Goal: Task Accomplishment & Management: Complete application form

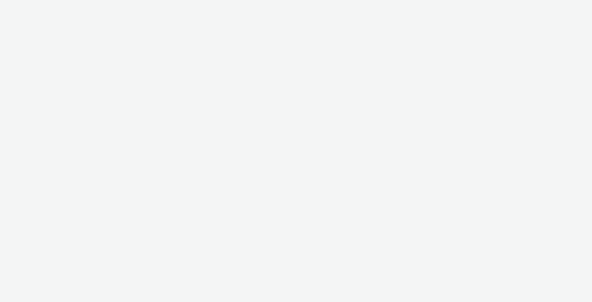
select select "6a9f09a4-7b7b-40b3-8e71-12b2a2313ff3"
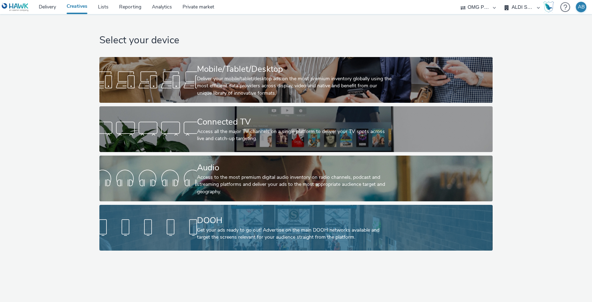
click at [292, 236] on div "Get your ads ready to go out! Advertise on the main DOOH networks available and…" at bounding box center [294, 234] width 195 height 14
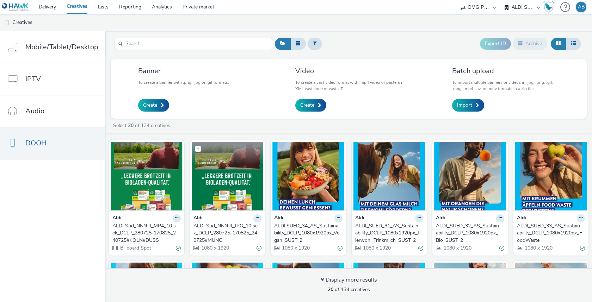
click at [218, 186] on img at bounding box center [228, 176] width 72 height 69
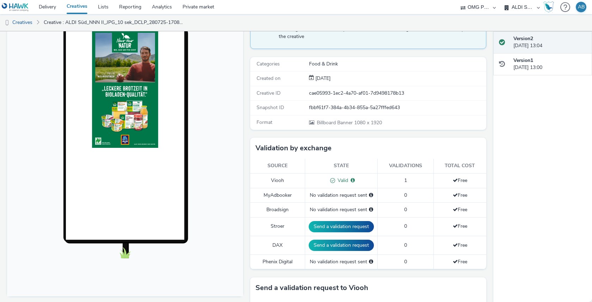
scroll to position [61, 0]
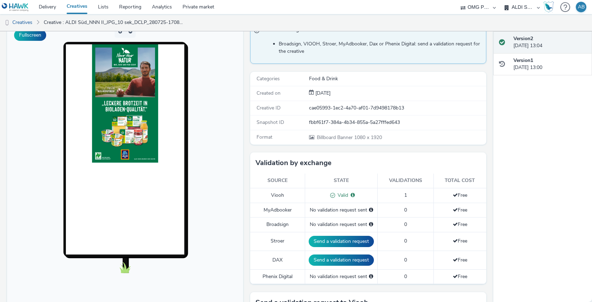
click at [138, 144] on img at bounding box center [125, 103] width 66 height 118
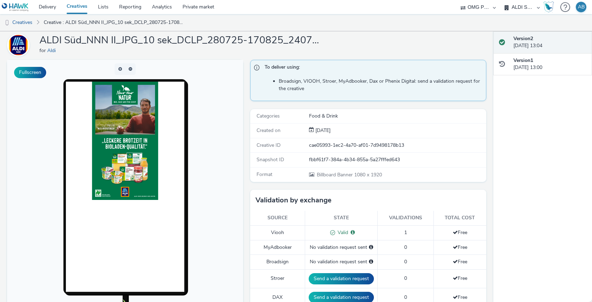
scroll to position [17, 0]
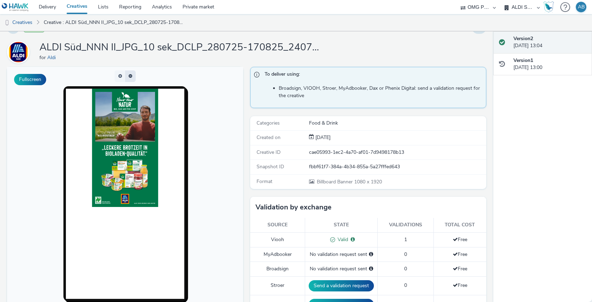
click at [129, 76] on button "button" at bounding box center [130, 77] width 11 height 12
click at [118, 76] on button "button" at bounding box center [120, 77] width 11 height 12
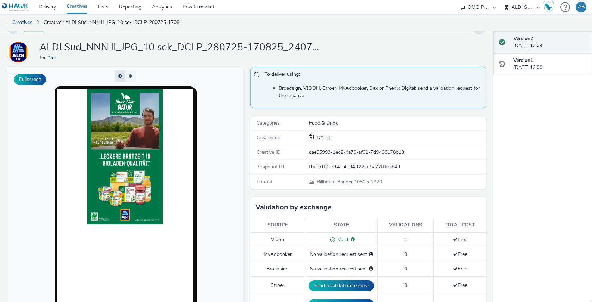
click at [118, 76] on span "button" at bounding box center [118, 76] width 0 height 0
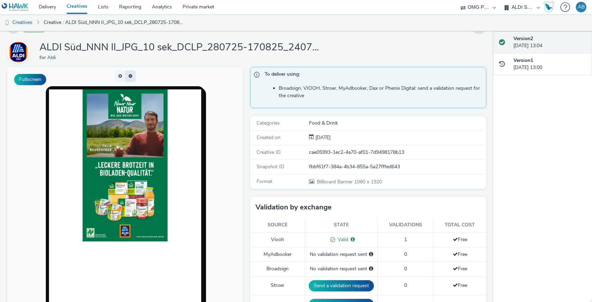
click at [132, 75] on button "button" at bounding box center [130, 77] width 11 height 12
click at [133, 76] on span "button" at bounding box center [133, 76] width 0 height 0
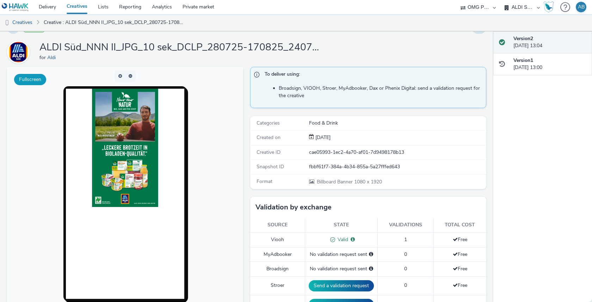
click at [29, 81] on button "Fullscreen" at bounding box center [30, 79] width 32 height 11
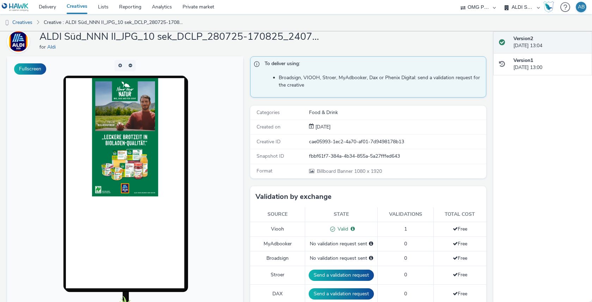
scroll to position [0, 0]
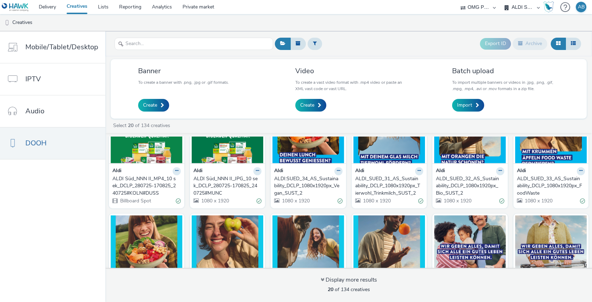
scroll to position [48, 0]
click at [150, 184] on div "ALDI Süd_NNN II_MP4_10 sek_DCLP_280725-170825_240725#KOLN#DUSS" at bounding box center [145, 186] width 66 height 22
click at [210, 184] on div "ALDI Süd_NNN II_JPG_10 sek_DCLP_280725-170825_240725#MUNC" at bounding box center [227, 186] width 66 height 22
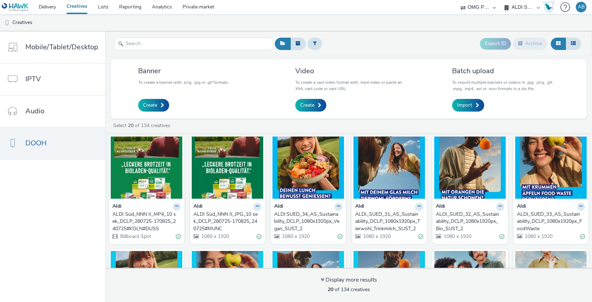
scroll to position [0, 0]
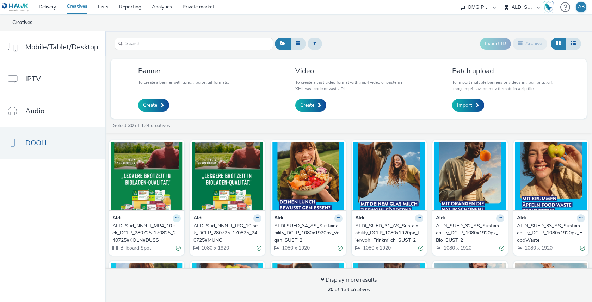
click at [176, 218] on icon at bounding box center [176, 218] width 3 height 4
drag, startPoint x: 109, startPoint y: 224, endPoint x: 158, endPoint y: 238, distance: 51.4
click at [158, 238] on div "Aldi ALDI Süd_NNN II_MP4_10 sek_DCLP_280725-170825_240725#KOLN#DUSS Billboard S…" at bounding box center [146, 233] width 75 height 45
copy div "ALDI Süd_NNN II_MP4_10 sek_DCLP_280725-170825_240725#KOLN#DUSS"
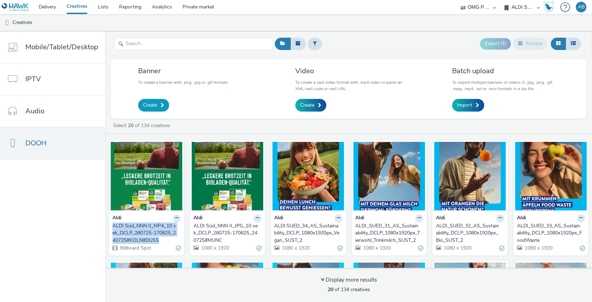
click at [155, 104] on span "Create" at bounding box center [150, 105] width 14 height 7
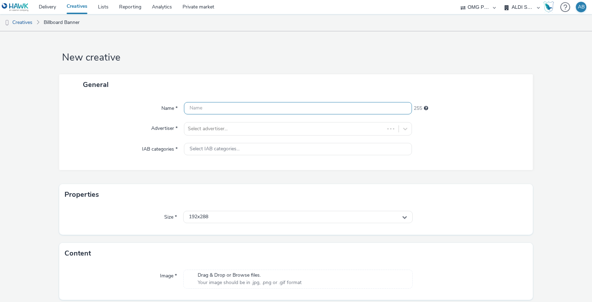
click at [207, 109] on input "text" at bounding box center [298, 108] width 228 height 12
paste input "ALDI Süd_NNN II_MP4_10 sek_DCLP_280725-170825_240725#KOLN#DUSS"
click at [228, 106] on input "ALDI Süd_NNN II_MP4_10 sek_DCLP_280725-170825_240725#KOLN#DUSS" at bounding box center [298, 108] width 228 height 12
click at [304, 107] on input "ALDI Süd_NNN II Extension_MP4_10 sek_DCLP_280725-170825_240725#KOLN#DUSS" at bounding box center [298, 108] width 228 height 12
drag, startPoint x: 359, startPoint y: 107, endPoint x: 433, endPoint y: 107, distance: 74.4
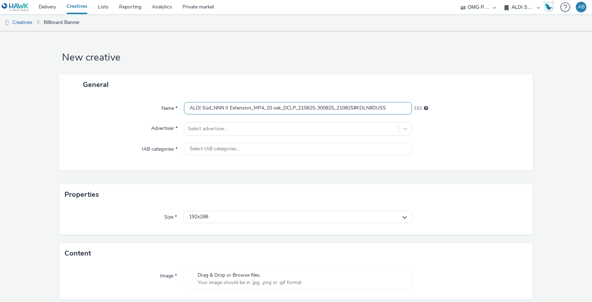
click at [432, 107] on div "Name * ALDI Süd_NNN II Extension_MP4_10 sek_DCLP_210825-300825_210825#KOLN#DUSS…" at bounding box center [296, 108] width 460 height 13
type input "ALDI Süd_NNN II Extension_MP4_10 sek_DCLP_210825-300825_210825#WIES#MANN"
click at [453, 172] on div "General Name * ALDI Süd_NNN II Extension_MP4_10 sek_DCLP_210825-300825_210825#W…" at bounding box center [296, 129] width 474 height 110
click at [296, 130] on div at bounding box center [291, 129] width 207 height 8
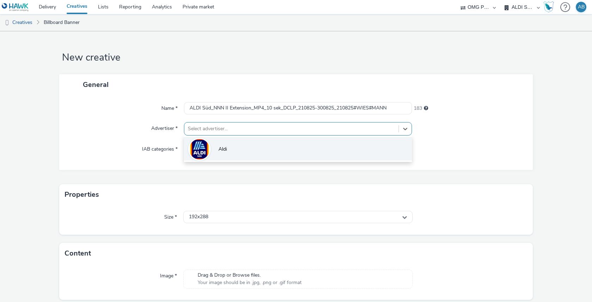
click at [270, 150] on li "Aldi" at bounding box center [298, 149] width 228 height 24
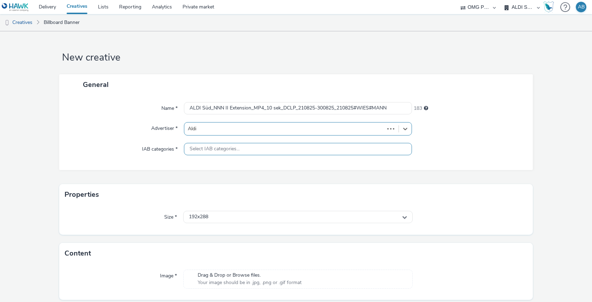
click at [244, 151] on div "Select IAB categories..." at bounding box center [298, 149] width 228 height 12
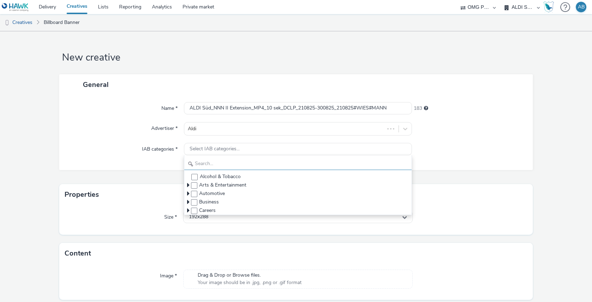
checkbox input "true"
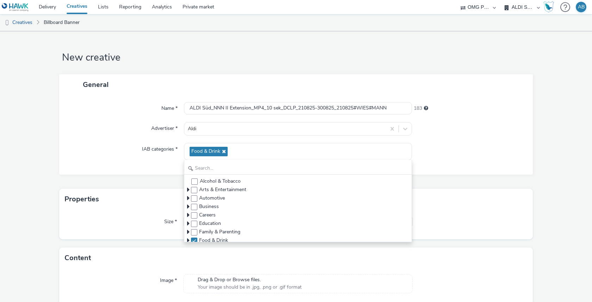
click at [130, 183] on div "General Name * ALDI Süd_NNN II Extension_MP4_10 sek_DCLP_210825-300825_210825#W…" at bounding box center [296, 131] width 474 height 115
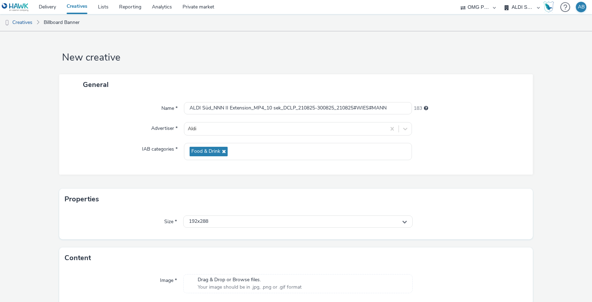
scroll to position [27, 0]
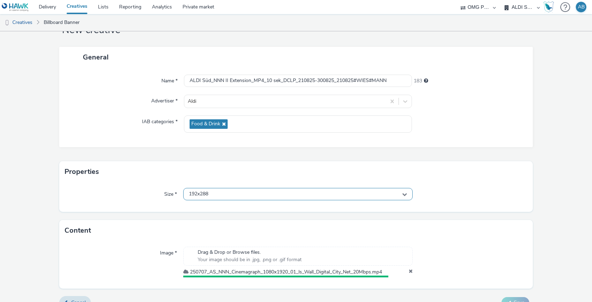
click at [240, 195] on div "192x288" at bounding box center [297, 194] width 229 height 12
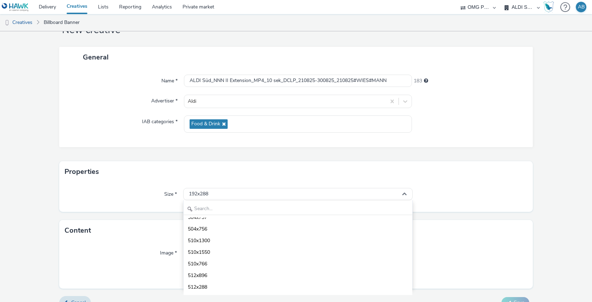
scroll to position [595, 0]
click at [225, 209] on input "text" at bounding box center [298, 209] width 229 height 12
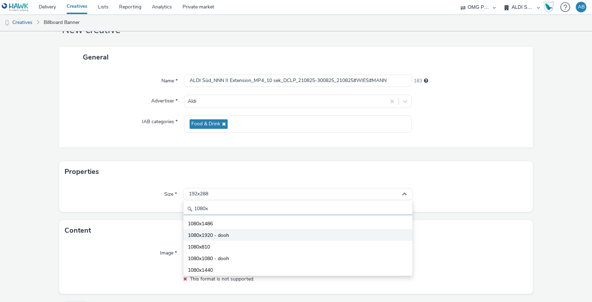
type input "1080x"
click at [232, 237] on li "1080x1920 - dooh" at bounding box center [298, 235] width 229 height 12
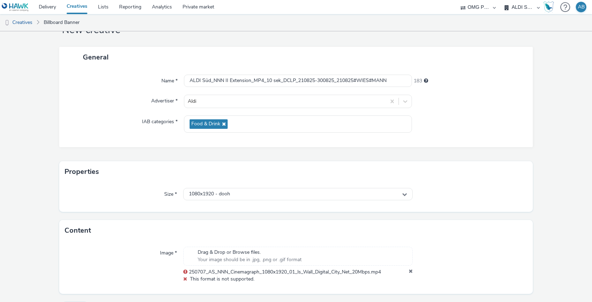
click at [289, 225] on div "Content" at bounding box center [296, 230] width 474 height 21
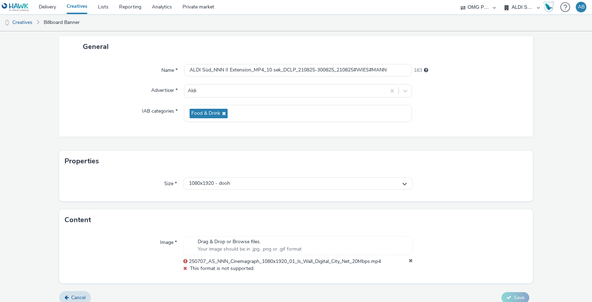
scroll to position [43, 0]
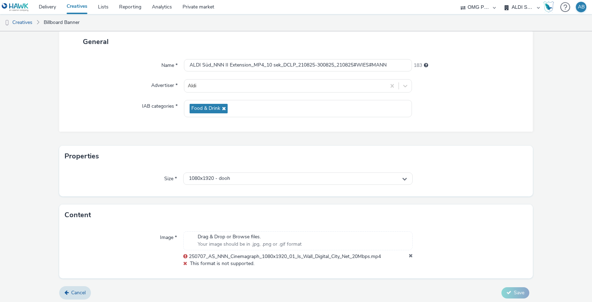
click at [290, 276] on div "Image * Drag & Drop or Browse files. Your image should be in .jpg, .png or .gif…" at bounding box center [296, 252] width 474 height 53
drag, startPoint x: 189, startPoint y: 262, endPoint x: 253, endPoint y: 262, distance: 64.2
click at [253, 262] on span "This format is not supported." at bounding box center [218, 264] width 71 height 7
click at [288, 274] on div "Image * Drag & Drop or Browse files. Your image should be in .jpg, .png or .gif…" at bounding box center [296, 252] width 474 height 53
click at [411, 256] on icon at bounding box center [411, 256] width 4 height 7
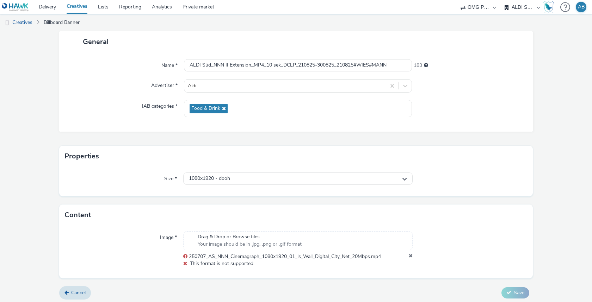
click at [412, 254] on icon at bounding box center [411, 256] width 4 height 7
click at [409, 255] on icon at bounding box center [411, 256] width 4 height 7
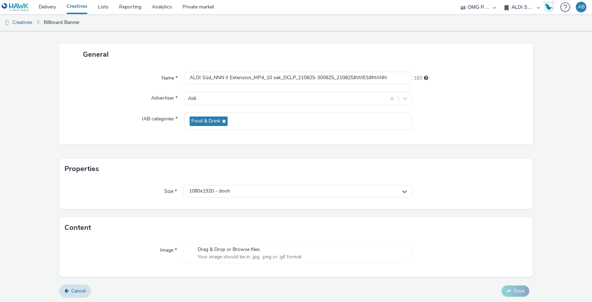
scroll to position [0, 0]
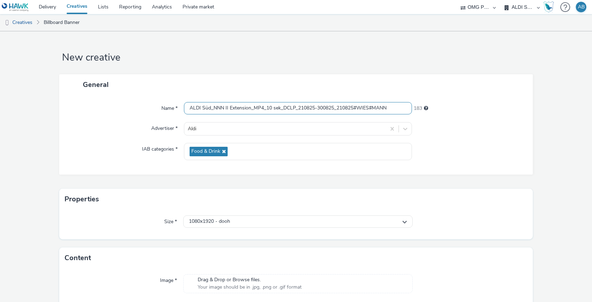
drag, startPoint x: 360, startPoint y: 108, endPoint x: 404, endPoint y: 108, distance: 44.4
click at [404, 108] on input "ALDI Süd_NNN II Extension_MP4_10 sek_DCLP_210825-300825_210825#WIES#MANN" at bounding box center [298, 108] width 228 height 12
type input "ALDI Süd_NNN II Extension_MP4_10 sek_DCLP_210825-300825_210825#NURN"
click at [397, 175] on div "General Name * ALDI Süd_NNN II Extension_MP4_10 sek_DCLP_210825-300825_210825#N…" at bounding box center [296, 131] width 474 height 115
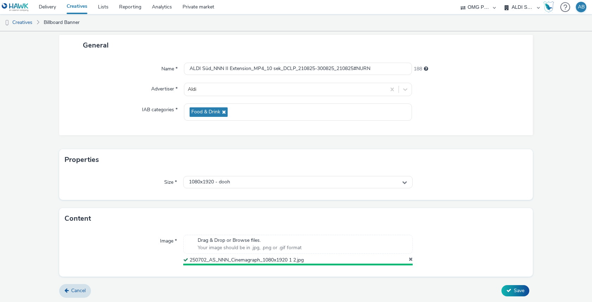
scroll to position [38, 0]
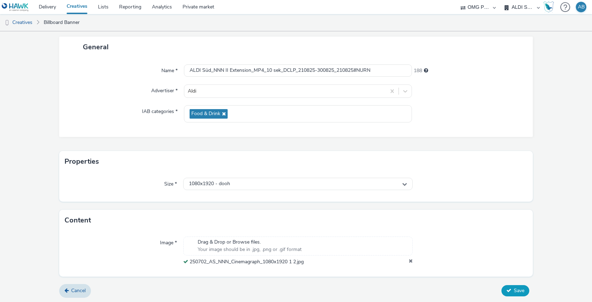
click at [517, 290] on span "Save" at bounding box center [519, 291] width 11 height 7
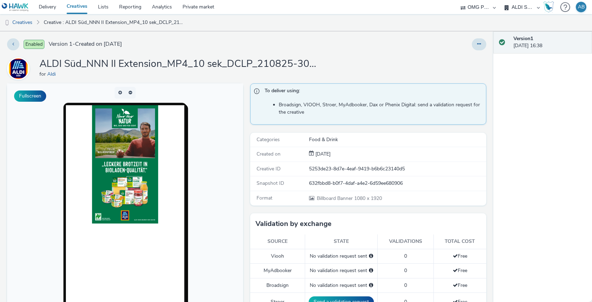
click at [458, 52] on div "Enabled Version 1 - Created on 21 August 2025 ALDI Süd_NNN II Extension_MP4_10 …" at bounding box center [247, 166] width 494 height 271
click at [24, 23] on link "Creatives" at bounding box center [18, 22] width 36 height 17
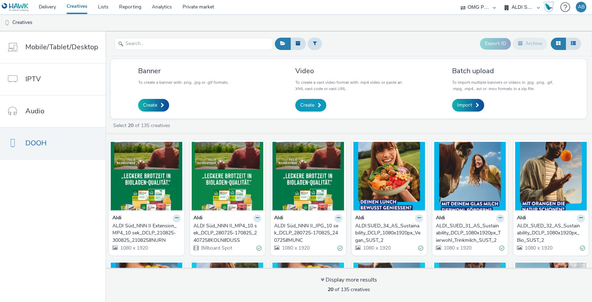
click at [311, 100] on link "Create" at bounding box center [310, 105] width 31 height 13
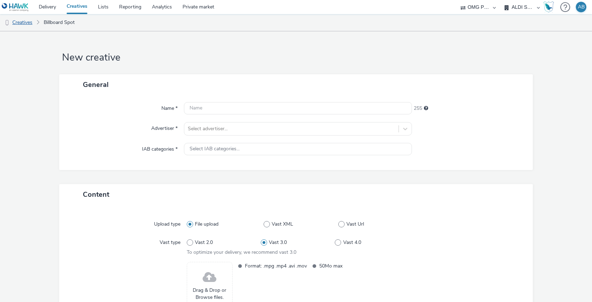
click at [27, 24] on link "Creatives" at bounding box center [18, 22] width 36 height 17
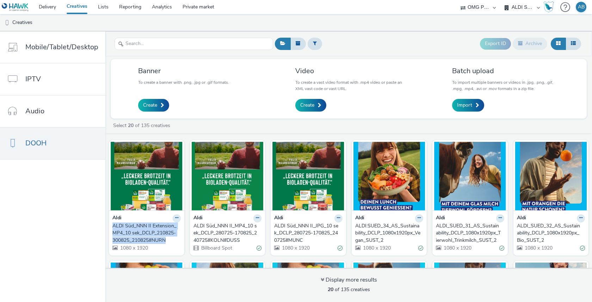
drag, startPoint x: 110, startPoint y: 225, endPoint x: 166, endPoint y: 241, distance: 58.5
click at [166, 241] on div "Aldi ALDI Süd_NNN II Extension_MP4_10 sek_DCLP_210825-300825_210825#NURN 1080 x…" at bounding box center [146, 233] width 75 height 45
click at [176, 219] on icon at bounding box center [176, 218] width 3 height 4
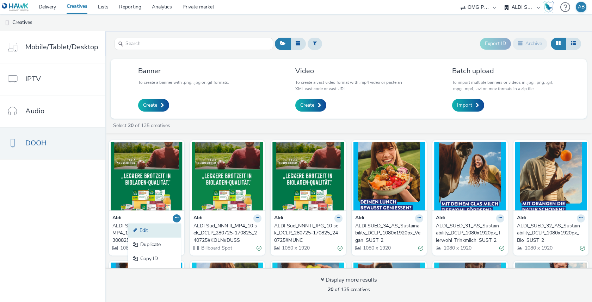
click at [152, 231] on link "Edit" at bounding box center [154, 231] width 53 height 14
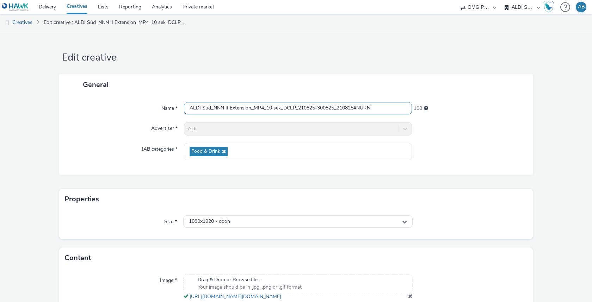
click at [261, 108] on input "ALDI Süd_NNN II Extension_MP4_10 sek_DCLP_210825-300825_210825#NURN" at bounding box center [298, 108] width 228 height 12
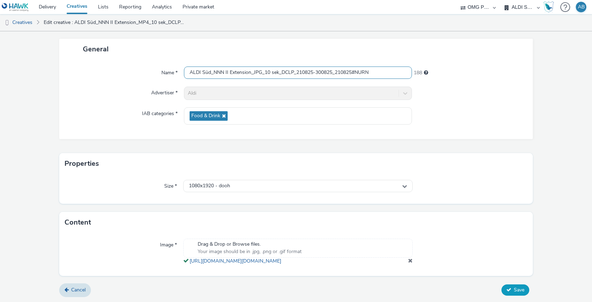
type input "ALDI Süd_NNN II Extension_JPG_10 sek_DCLP_210825-300825_210825#NURN"
click at [507, 289] on icon at bounding box center [509, 290] width 5 height 5
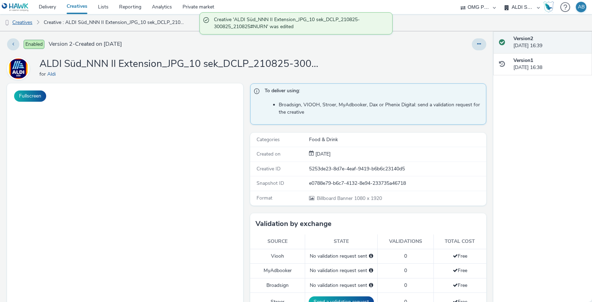
click at [29, 21] on link "Creatives" at bounding box center [18, 22] width 36 height 17
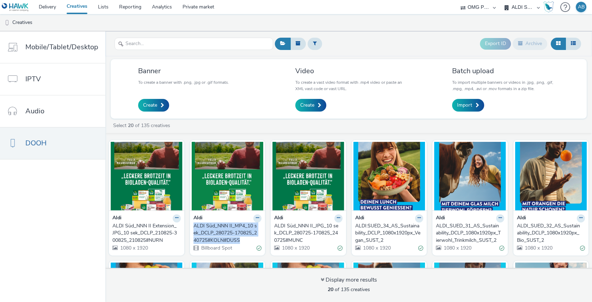
drag, startPoint x: 190, startPoint y: 223, endPoint x: 243, endPoint y: 239, distance: 55.1
click at [243, 239] on div "Aldi ALDI Süd_NNN II_MP4_10 sek_DCLP_280725-170825_240725#KOLN#DUSS Billboard S…" at bounding box center [227, 233] width 75 height 45
copy div "ALDI Süd_NNN II_MP4_10 sek_DCLP_280725-170825_240725#KOLN#DUSS"
click at [240, 122] on div "Select 20 of 135 creatives" at bounding box center [350, 125] width 476 height 7
click at [312, 103] on span "Create" at bounding box center [307, 105] width 14 height 7
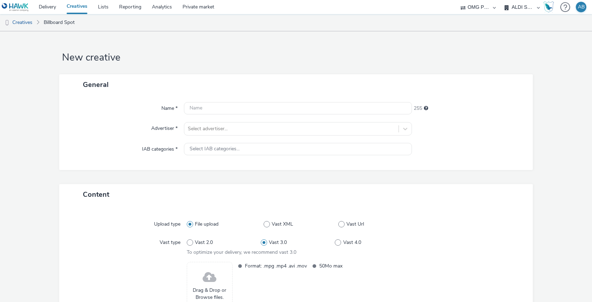
click at [240, 95] on div "Name * 255 Advertiser * Select advertiser... IAB categories * Select IAB catego…" at bounding box center [296, 132] width 474 height 75
click at [240, 100] on div "Name * 255 Advertiser * Select advertiser... IAB categories * Select IAB catego…" at bounding box center [296, 132] width 474 height 75
click at [240, 105] on input "text" at bounding box center [298, 108] width 228 height 12
paste input "ALDI Süd_NNN II_MP4_10 sek_DCLP_280725-170825_240725#KOLN#DUSS"
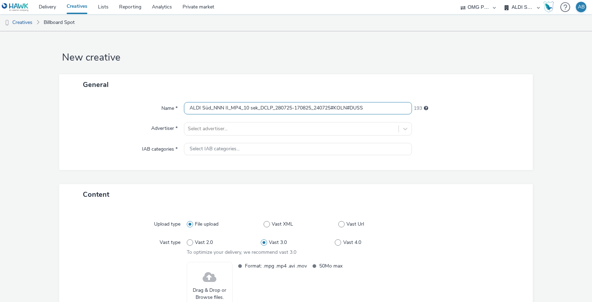
click at [228, 108] on input "ALDI Süd_NNN II_MP4_10 sek_DCLP_280725-170825_240725#KOLN#DUSS" at bounding box center [298, 108] width 228 height 12
click at [294, 118] on div "Name * ALDI Süd_NNN II Extension_MP4_10 sek_DCLP_280725-170825_240725#KOLN#DUSS…" at bounding box center [296, 132] width 474 height 75
click at [303, 109] on input "ALDI Süd_NNN II Extension_MP4_10 sek_DCLP_280725-170825_240725#KOLN#DUSS" at bounding box center [298, 108] width 228 height 12
drag, startPoint x: 360, startPoint y: 106, endPoint x: 455, endPoint y: 106, distance: 95.5
click at [455, 106] on div "Name * ALDI Süd_NNN II Extension_MP4_10 sek_DCLP_210825-300825_210825#KOLN#DUSS…" at bounding box center [296, 108] width 460 height 13
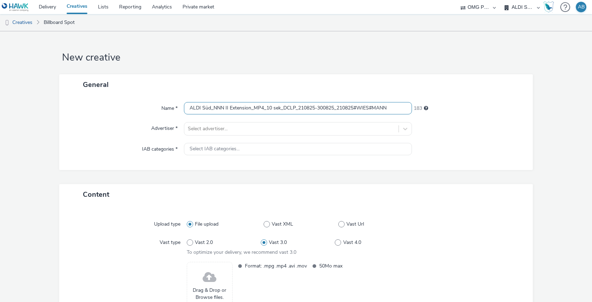
type input "ALDI Süd_NNN II Extension_MP4_10 sek_DCLP_210825-300825_210825#WIES#MANN"
click at [431, 131] on div at bounding box center [469, 128] width 114 height 13
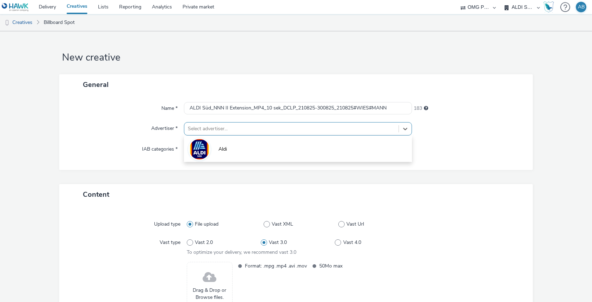
click at [270, 125] on div at bounding box center [291, 129] width 207 height 8
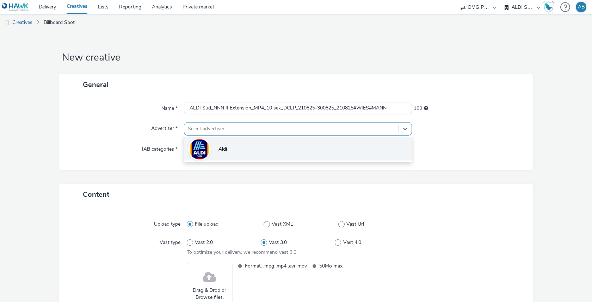
click at [233, 151] on li "Aldi" at bounding box center [298, 149] width 228 height 24
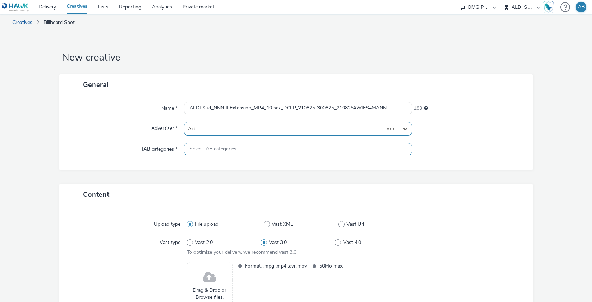
click at [296, 152] on div "Select IAB categories..." at bounding box center [298, 149] width 228 height 12
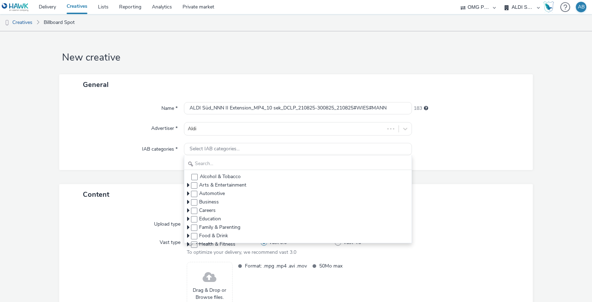
click at [135, 169] on div "Name * ALDI Süd_NNN II Extension_MP4_10 sek_DCLP_210825-300825_210825#WIES#MANN…" at bounding box center [296, 132] width 474 height 75
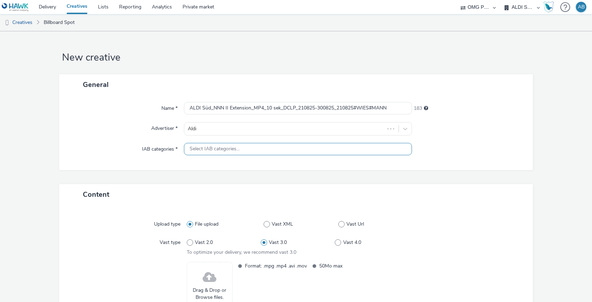
click at [235, 152] on span "Select IAB categories..." at bounding box center [215, 149] width 50 height 6
checkbox input "true"
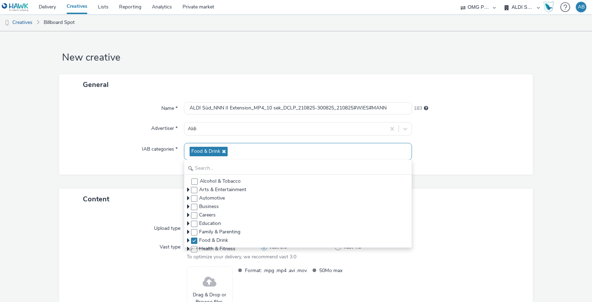
click at [144, 176] on div "General Name * ALDI Süd_NNN II Extension_MP4_10 sek_DCLP_210825-300825_210825#W…" at bounding box center [296, 131] width 474 height 115
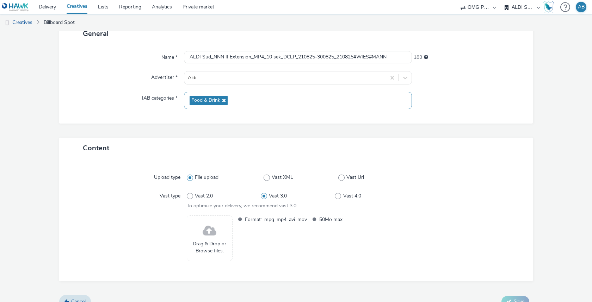
scroll to position [62, 0]
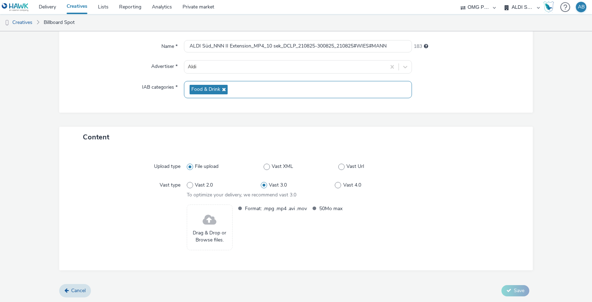
click at [297, 216] on div "Format: .mpg .mp4 .avi .mov 50Mo max" at bounding box center [321, 228] width 175 height 46
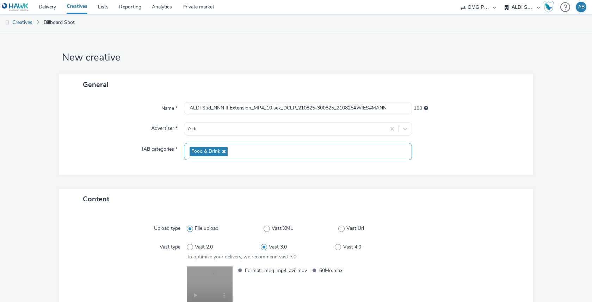
scroll to position [66, 0]
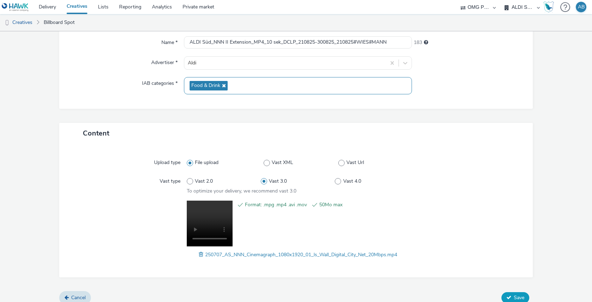
click at [517, 297] on span "Save" at bounding box center [519, 298] width 11 height 7
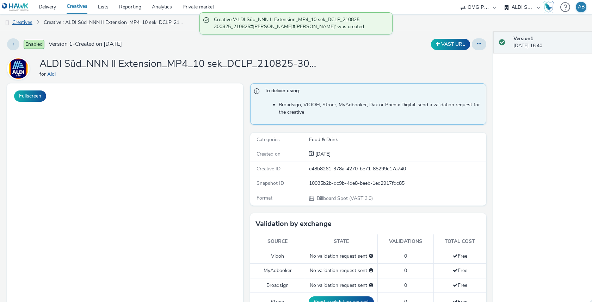
click at [25, 18] on link "Creatives" at bounding box center [18, 22] width 36 height 17
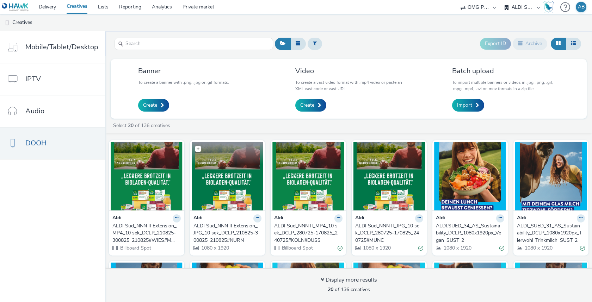
click at [221, 193] on img at bounding box center [228, 176] width 72 height 69
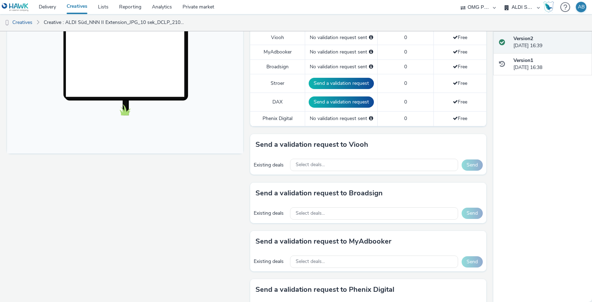
scroll to position [220, 0]
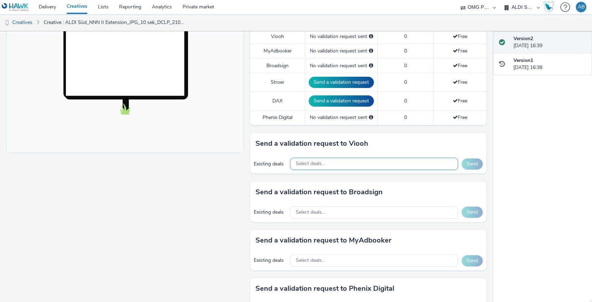
click at [331, 166] on div "Select deals..." at bounding box center [374, 164] width 168 height 12
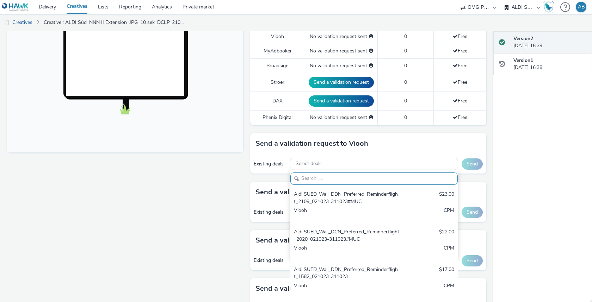
click at [221, 194] on div "Fullscreen" at bounding box center [127, 116] width 240 height 504
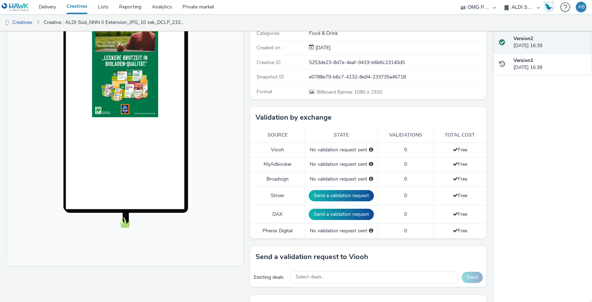
scroll to position [247, 0]
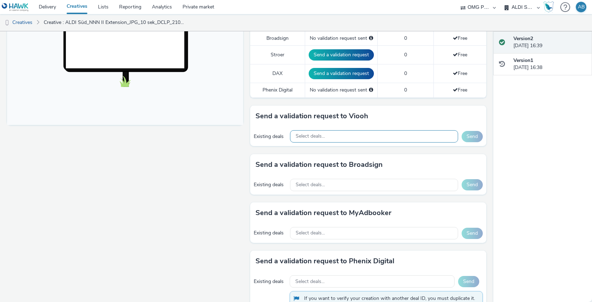
click at [307, 137] on span "Select deals..." at bounding box center [310, 137] width 29 height 6
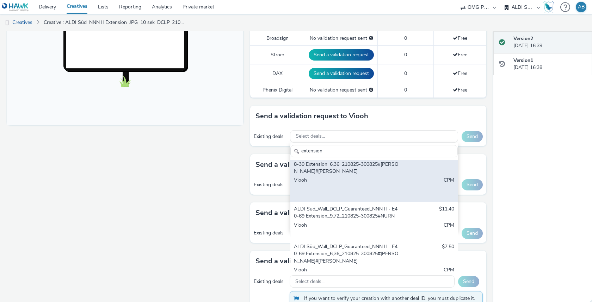
scroll to position [67, 0]
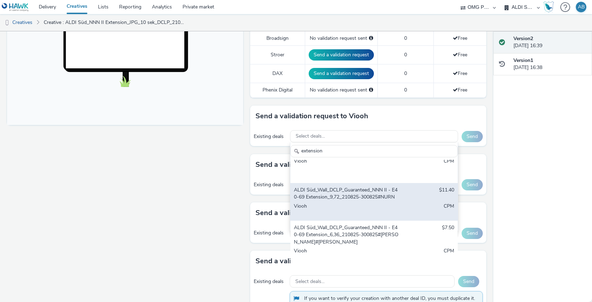
type input "extension"
click at [390, 206] on div "Viooh" at bounding box center [347, 210] width 106 height 14
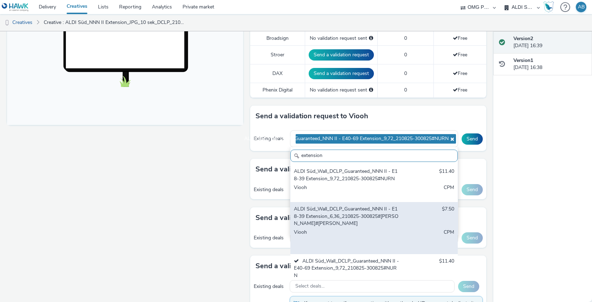
scroll to position [231, 0]
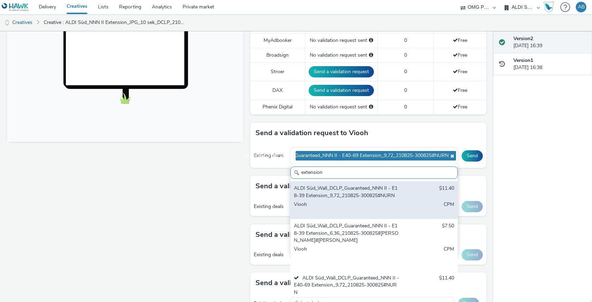
click at [378, 201] on div "Viooh" at bounding box center [347, 208] width 106 height 14
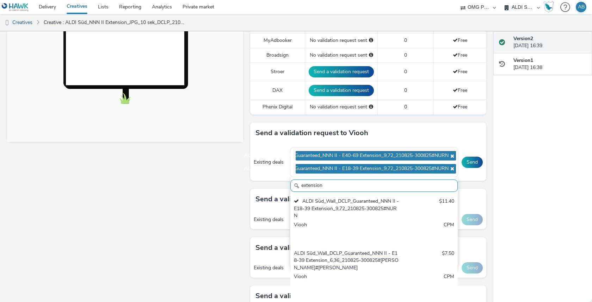
click at [253, 185] on div "Send a validation request to Viooh Existing deals ALDI Süd_Wall_DCLP_Guaranteed…" at bounding box center [368, 156] width 236 height 66
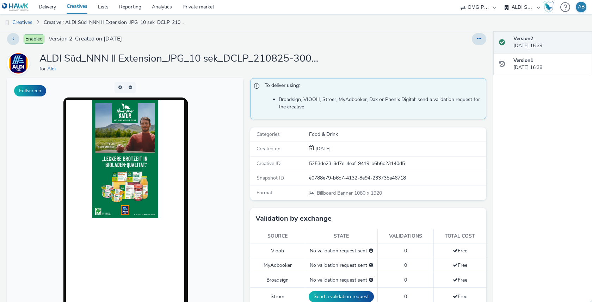
scroll to position [0, 0]
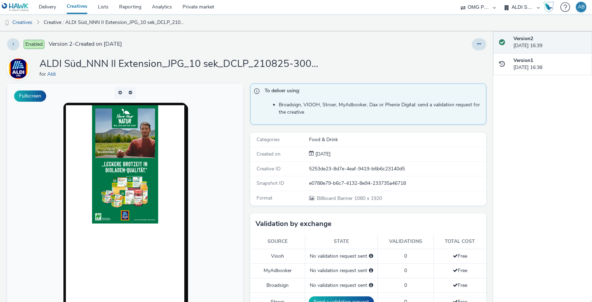
click at [325, 72] on div "ALDI Süd_NNN II Extension_JPG_10 sek_DCLP_210825-300825_210825#NURN for Aldi" at bounding box center [246, 68] width 479 height 23
drag, startPoint x: 284, startPoint y: 64, endPoint x: 259, endPoint y: 56, distance: 26.0
click at [282, 64] on h1 "ALDI Süd_NNN II Extension_JPG_10 sek_DCLP_210825-300825_210825#NURN" at bounding box center [180, 63] width 282 height 13
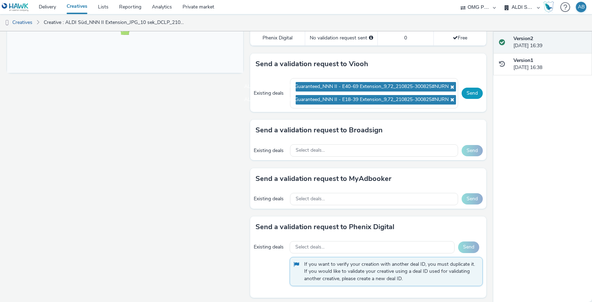
click at [473, 91] on button "Send" at bounding box center [472, 93] width 21 height 11
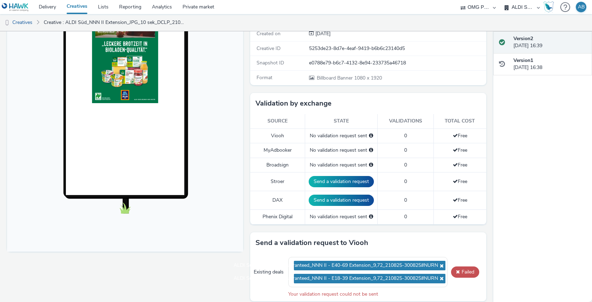
scroll to position [122, 0]
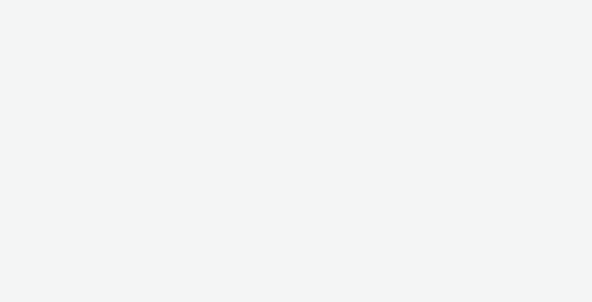
select select "6a9f09a4-7b7b-40b3-8e71-12b2a2313ff3"
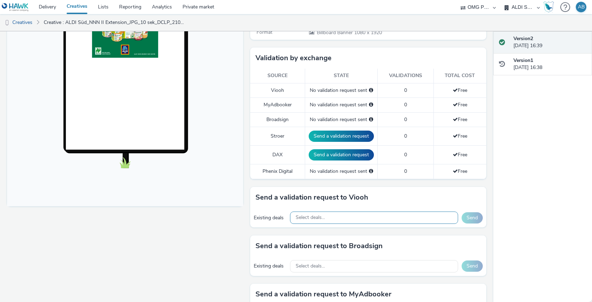
click at [320, 215] on span "Select deals..." at bounding box center [310, 218] width 29 height 6
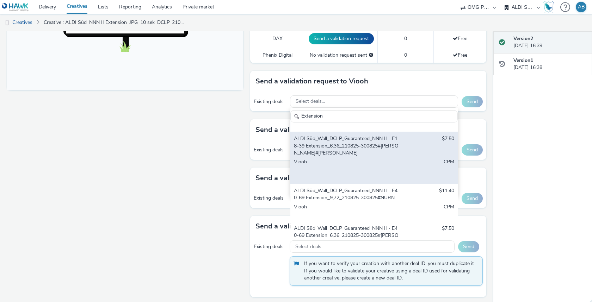
scroll to position [36, 0]
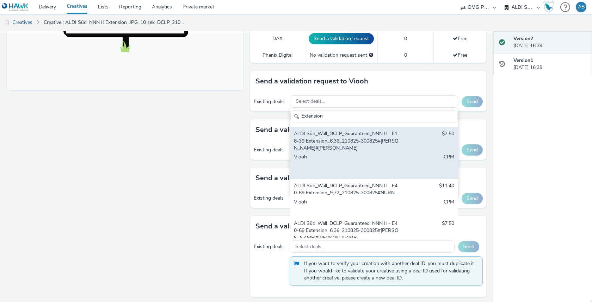
type input "Extension"
click at [402, 190] on div "ALDI Süd_Wall_DCLP_Guaranteed_NNN II - E40-69 Extension_9,72_210825-300825#NURN…" at bounding box center [373, 198] width 167 height 38
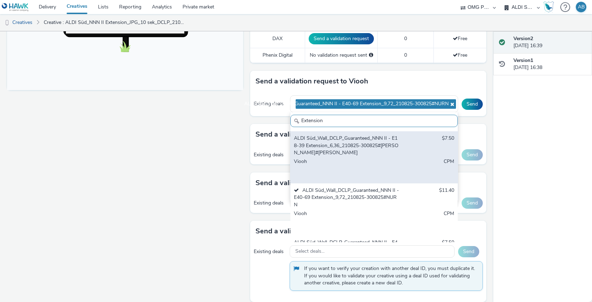
scroll to position [0, 0]
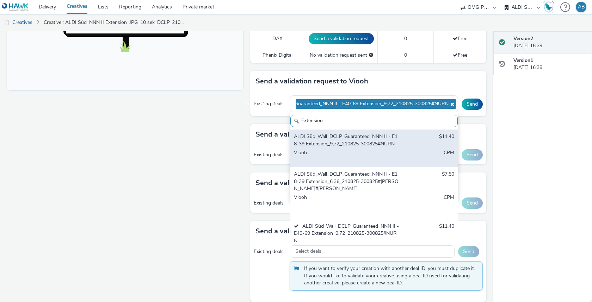
click at [398, 149] on div "Viooh" at bounding box center [347, 156] width 106 height 14
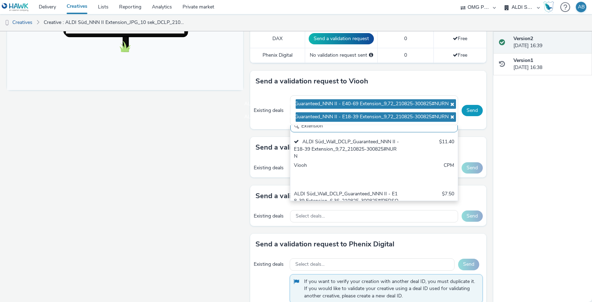
click at [472, 106] on button "Send" at bounding box center [472, 110] width 21 height 11
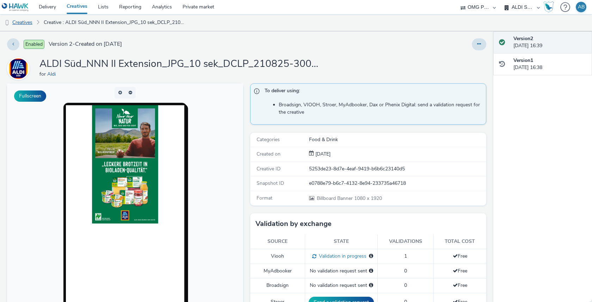
click at [29, 23] on link "Creatives" at bounding box center [18, 22] width 36 height 17
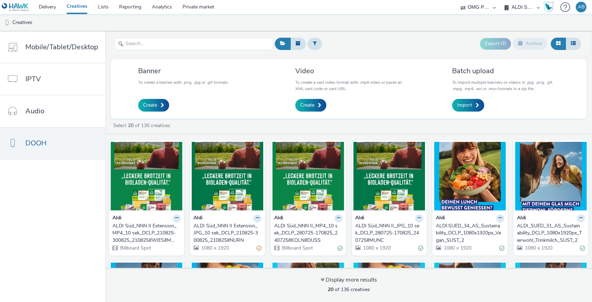
click at [224, 229] on div "ALDI Süd_NNN II Extension_JPG_10 sek_DCLP_210825-300825_210825#NURN" at bounding box center [227, 234] width 66 height 22
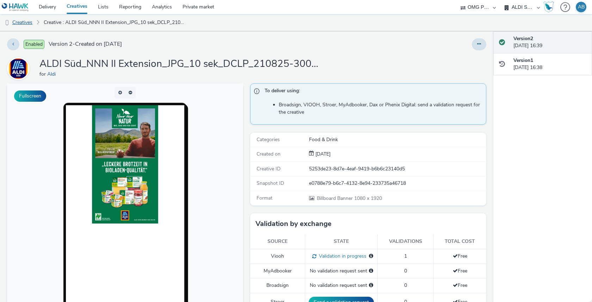
click at [32, 22] on link "Creatives" at bounding box center [18, 22] width 36 height 17
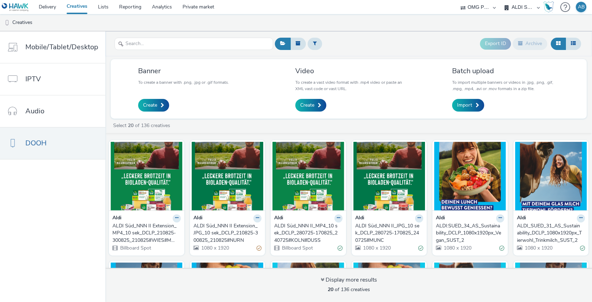
click at [140, 230] on div "ALDI Süd_NNN II Extension_MP4_10 sek_DCLP_210825-300825_210825#WIES#MANN" at bounding box center [145, 234] width 66 height 22
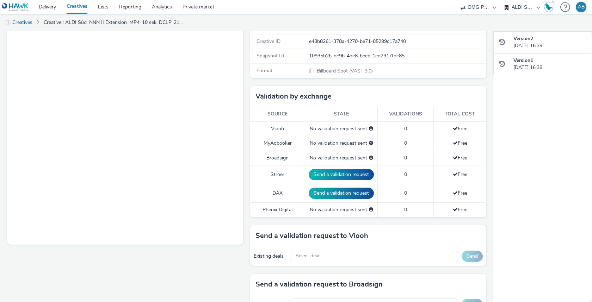
scroll to position [206, 0]
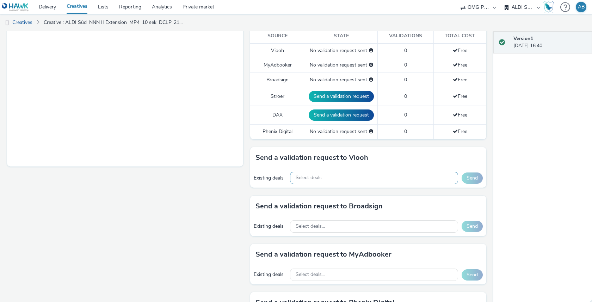
click at [319, 175] on span "Select deals..." at bounding box center [310, 178] width 29 height 6
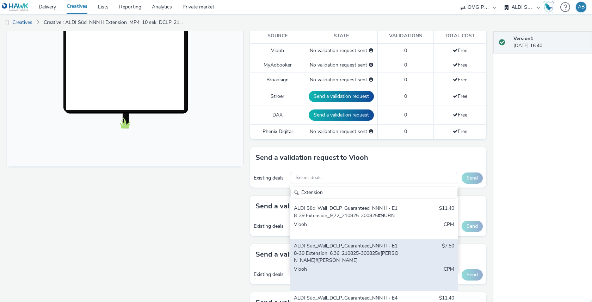
type input "Extension"
click at [378, 252] on div "ALDI Süd_Wall_DCLP_Guaranteed_NNN II - E18-39 Extension_6,36_210825-300825#WIES…" at bounding box center [347, 254] width 106 height 22
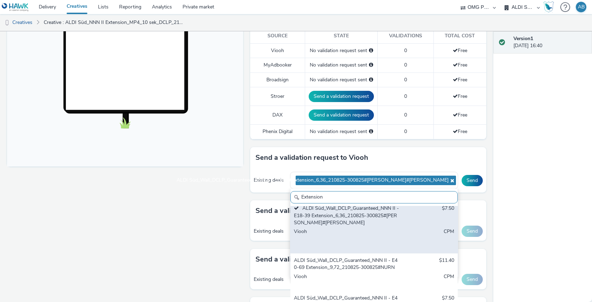
scroll to position [62, 0]
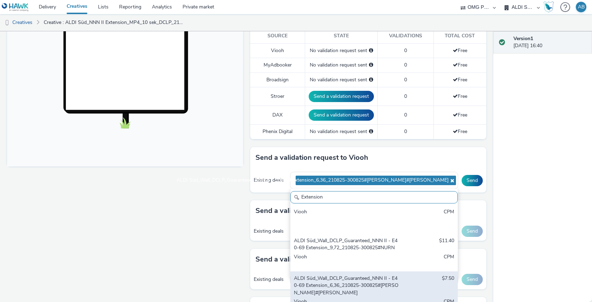
click at [365, 276] on div "ALDI Süd_Wall_DCLP_Guaranteed_NNN II - E40-69 Extension_6,36_210825-300825#WIES…" at bounding box center [347, 286] width 106 height 22
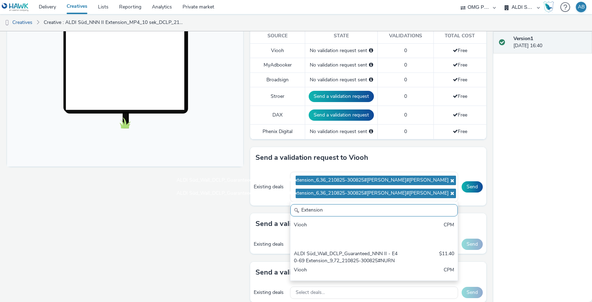
click at [503, 206] on div "Version 1 21 August 2025, 16:40" at bounding box center [543, 166] width 99 height 271
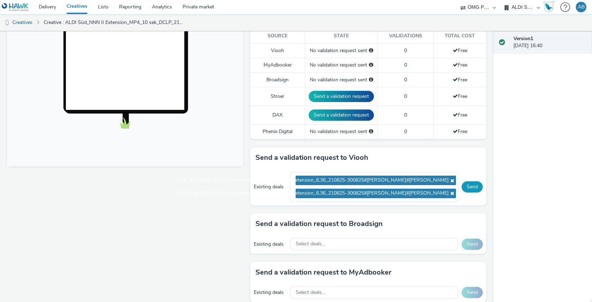
click at [475, 186] on button "Send" at bounding box center [472, 187] width 21 height 11
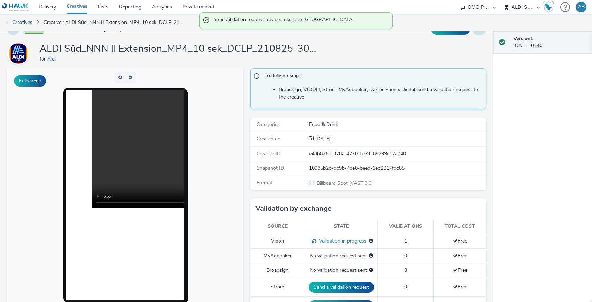
scroll to position [0, 0]
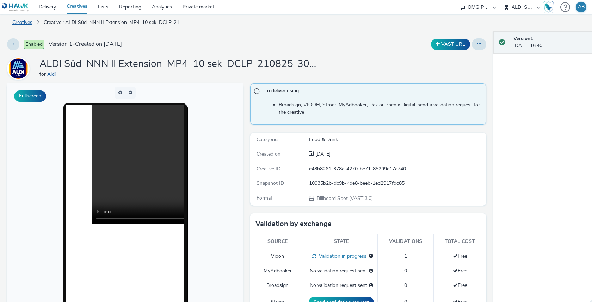
click at [27, 23] on link "Creatives" at bounding box center [18, 22] width 36 height 17
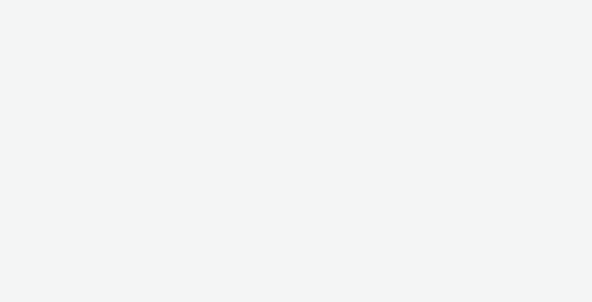
select select "6a9f09a4-7b7b-40b3-8e71-12b2a2313ff3"
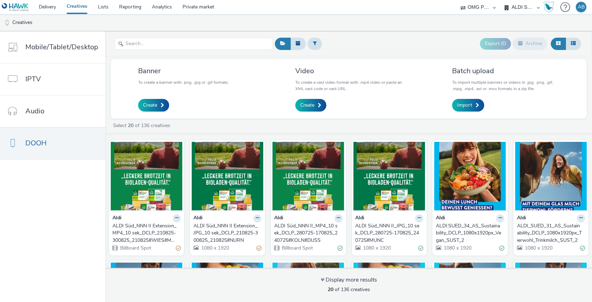
click at [159, 233] on div "ALDI Süd_NNN II Extension_MP4_10 sek_DCLP_210825-300825_210825#WIES#MANN" at bounding box center [145, 234] width 66 height 22
click at [225, 232] on div "ALDI Süd_NNN II Extension_JPG_10 sek_DCLP_210825-300825_210825#NURN" at bounding box center [227, 234] width 66 height 22
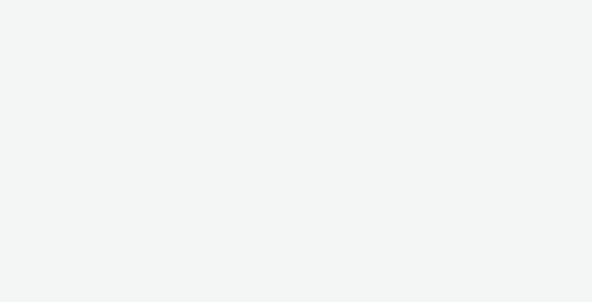
select select "6a9f09a4-7b7b-40b3-8e71-12b2a2313ff3"
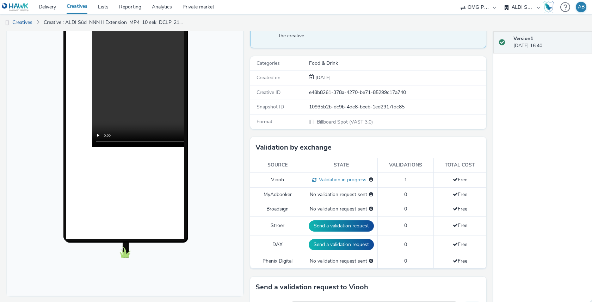
scroll to position [76, 0]
click at [333, 95] on div "e48b8261-378a-4270-be71-85299c17a740" at bounding box center [397, 93] width 177 height 7
click at [350, 92] on div "e48b8261-378a-4270-be71-85299c17a740" at bounding box center [397, 93] width 177 height 7
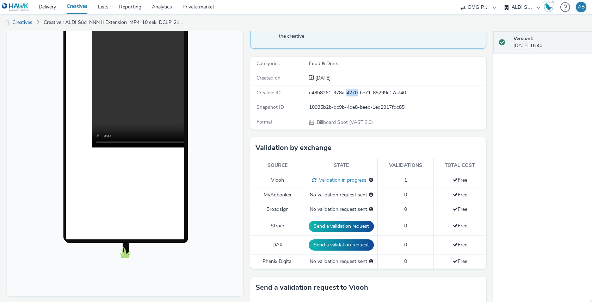
click at [350, 92] on div "e48b8261-378a-4270-be71-85299c17a740" at bounding box center [397, 93] width 177 height 7
click at [341, 91] on div "e48b8261-378a-4270-be71-85299c17a740" at bounding box center [397, 93] width 177 height 7
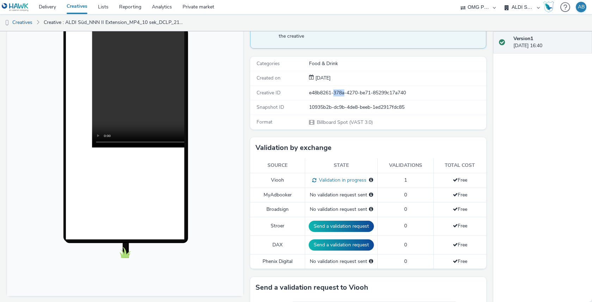
click at [341, 91] on div "e48b8261-378a-4270-be71-85299c17a740" at bounding box center [397, 93] width 177 height 7
copy div "e48b8261-378a-4270-be71-85299c17a740"
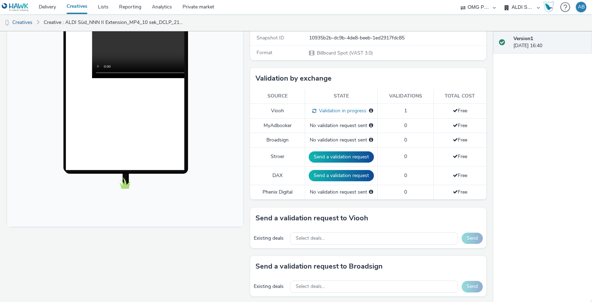
scroll to position [0, 0]
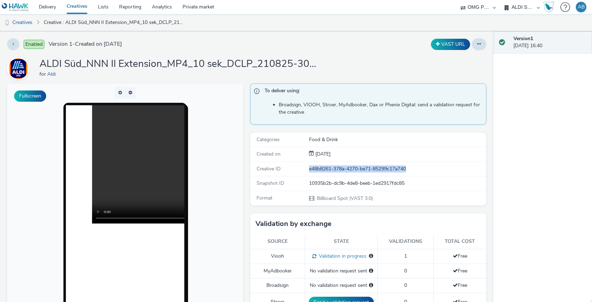
click at [356, 169] on div "e48b8261-378a-4270-be71-85299c17a740" at bounding box center [397, 169] width 177 height 7
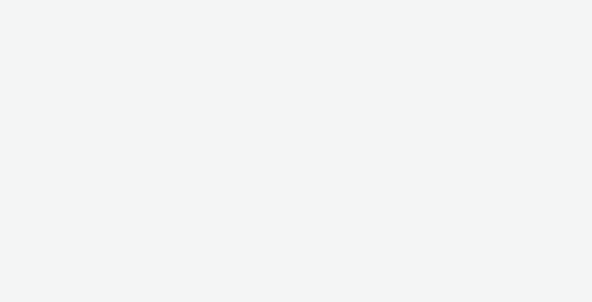
select select "6a9f09a4-7b7b-40b3-8e71-12b2a2313ff3"
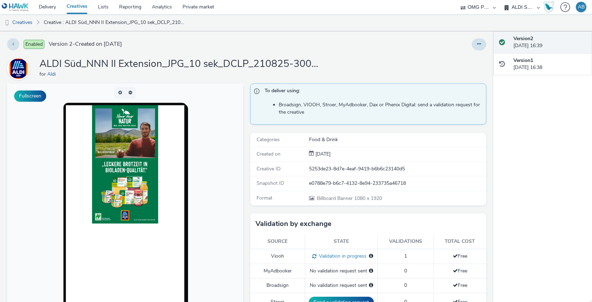
click at [361, 166] on div "5253de23-8d7e-4eaf-9419-b6b6c23140d5" at bounding box center [397, 169] width 177 height 7
copy div "5253de23-8d7e-4eaf-9419-b6b6c23140d5"
